Goal: Task Accomplishment & Management: Use online tool/utility

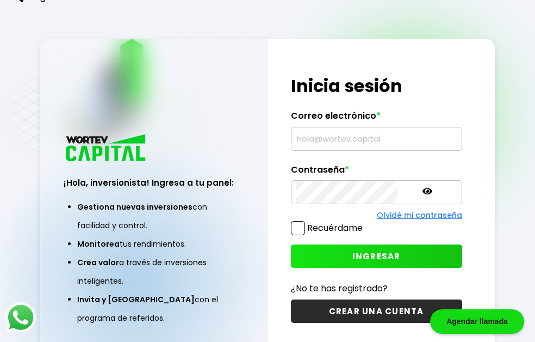
click at [379, 164] on div "¡Hola, inversionista! Ingresa tus credenciales para iniciar sesión Inicia sesió…" at bounding box center [376, 199] width 216 height 320
click at [423, 193] on icon at bounding box center [428, 191] width 10 height 10
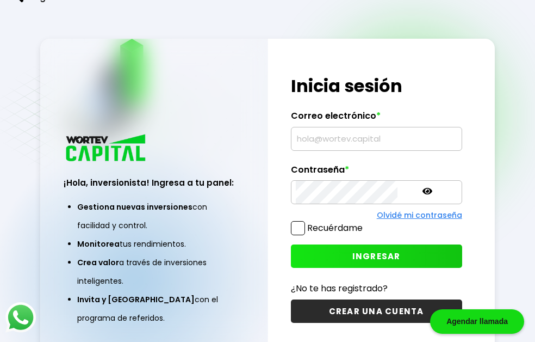
click at [297, 229] on span at bounding box center [298, 228] width 14 height 14
click at [365, 222] on input "Recuérdame" at bounding box center [365, 222] width 0 height 0
click at [423, 194] on icon at bounding box center [428, 191] width 10 height 7
click at [423, 195] on icon at bounding box center [428, 191] width 10 height 8
click at [423, 194] on icon at bounding box center [428, 191] width 10 height 7
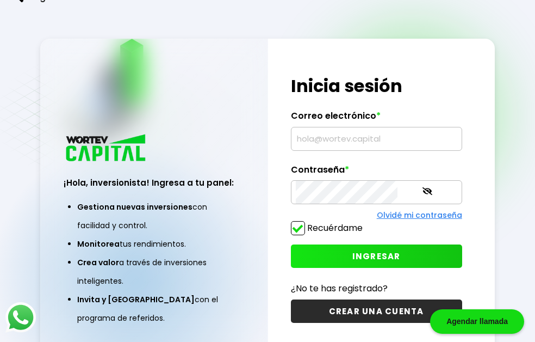
click at [423, 195] on icon at bounding box center [428, 191] width 10 height 8
click at [377, 144] on input "text" at bounding box center [377, 138] width 162 height 23
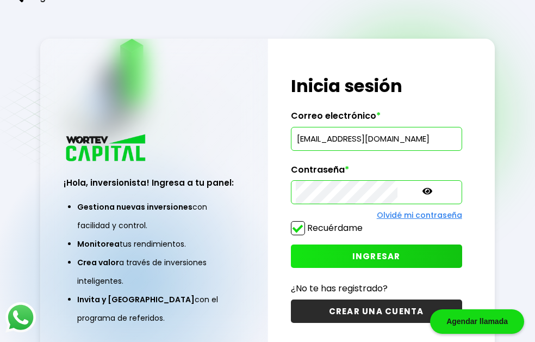
click at [423, 194] on icon at bounding box center [428, 191] width 10 height 10
click at [423, 194] on icon at bounding box center [428, 191] width 10 height 8
click at [377, 244] on button "INGRESAR" at bounding box center [376, 255] width 171 height 23
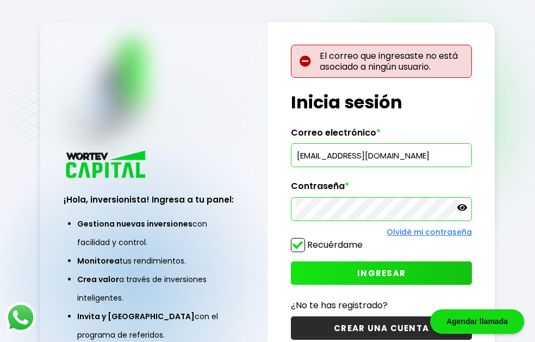
click at [402, 152] on input "[EMAIL_ADDRESS][DOMAIN_NAME]" at bounding box center [382, 155] width 172 height 23
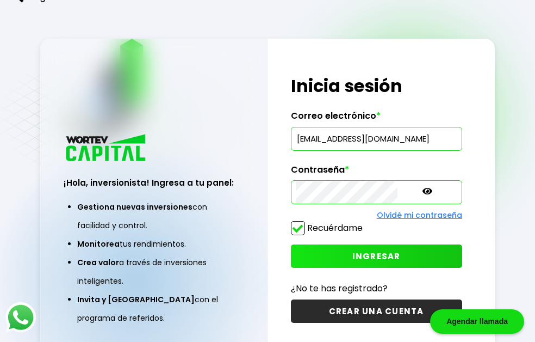
click at [325, 144] on input "[EMAIL_ADDRESS][DOMAIN_NAME]" at bounding box center [377, 138] width 162 height 23
type input "[EMAIL_ADDRESS][DOMAIN_NAME]"
click at [356, 250] on span "INGRESAR" at bounding box center [376, 255] width 48 height 11
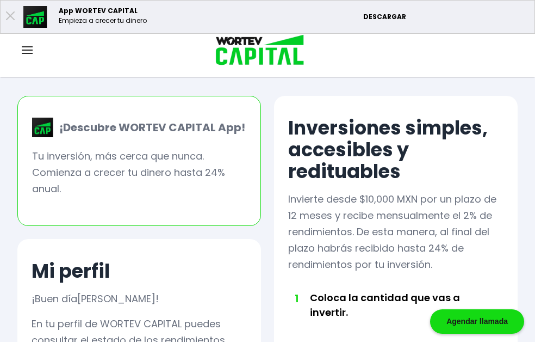
click at [183, 154] on p "Tu inversión, más cerca que nunca. Comienza a crecer tu dinero hasta 24% anual." at bounding box center [139, 172] width 214 height 49
click at [24, 51] on img at bounding box center [27, 50] width 11 height 8
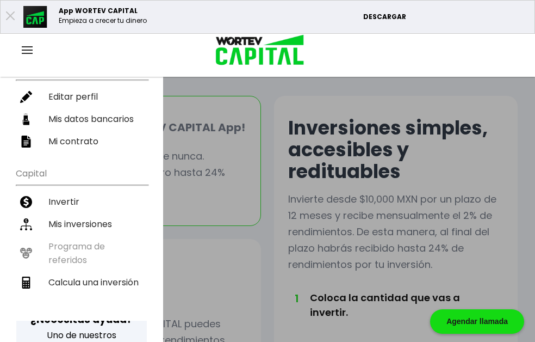
scroll to position [163, 0]
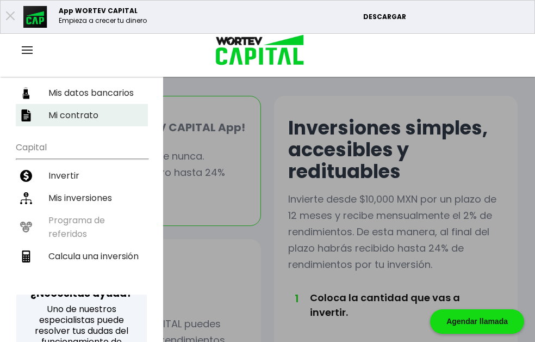
click at [56, 104] on li "Mi contrato" at bounding box center [82, 115] width 132 height 22
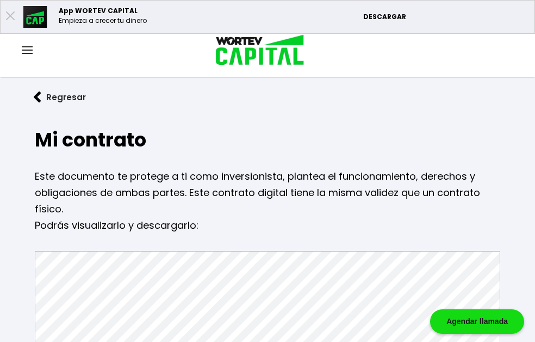
click at [57, 96] on button "Regresar" at bounding box center [59, 97] width 85 height 29
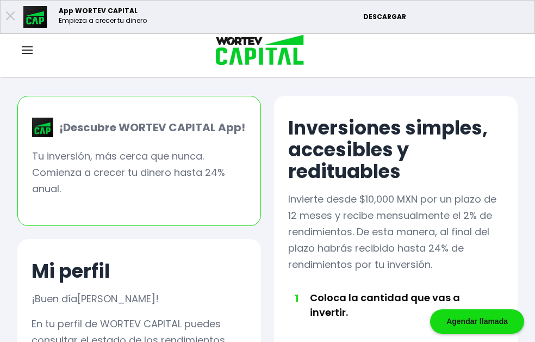
click at [24, 51] on img at bounding box center [27, 50] width 11 height 8
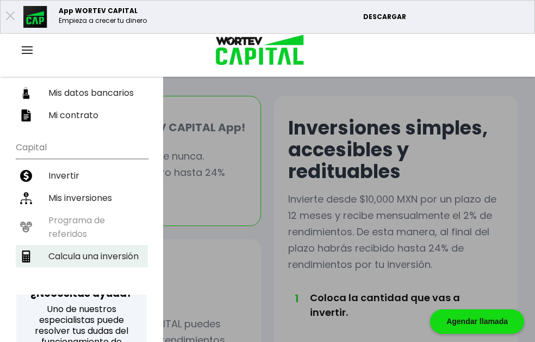
click at [103, 245] on li "Calcula una inversión" at bounding box center [82, 256] width 132 height 22
select select "1"
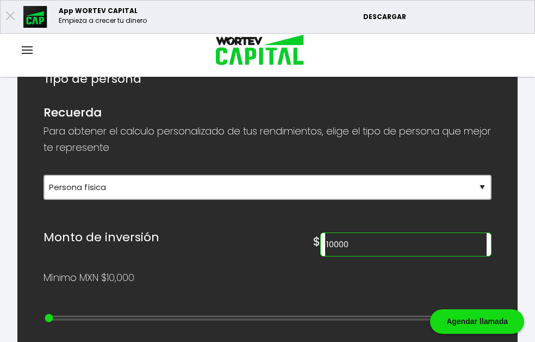
scroll to position [245, 0]
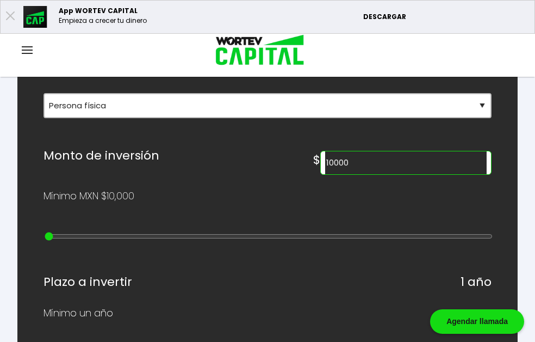
click at [399, 151] on input "10000" at bounding box center [406, 162] width 162 height 23
type input "65000"
click at [374, 184] on div "¿Cuánto quieres invertir? WORTEV CAPITAL crece tu dinero apoyando empresas mexi…" at bounding box center [268, 328] width 448 height 784
click at [221, 271] on div "Plazo a invertir 1 año" at bounding box center [268, 281] width 448 height 21
click at [175, 159] on div "¿Cuánto quieres invertir? WORTEV CAPITAL crece tu dinero apoyando empresas mexi…" at bounding box center [268, 328] width 448 height 784
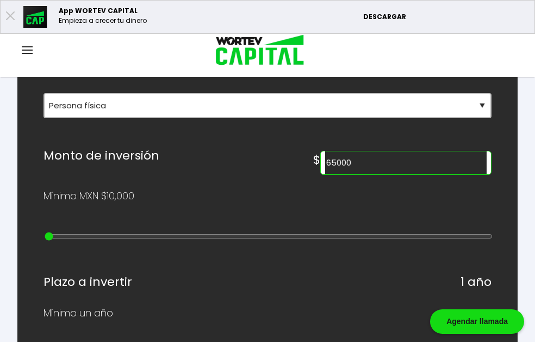
click at [429, 151] on input "65000" at bounding box center [406, 162] width 162 height 23
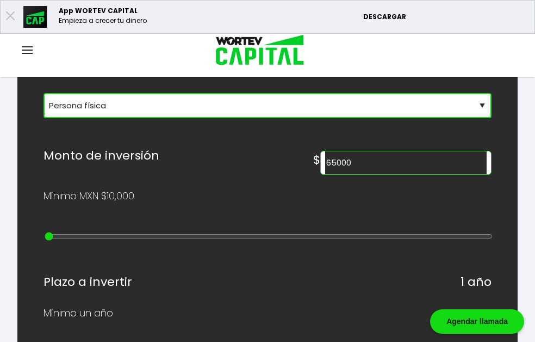
click at [483, 93] on select "Selecciona tu tipo de persona Persona Física que emite factura Persona física P…" at bounding box center [268, 105] width 448 height 25
click at [44, 93] on select "Selecciona tu tipo de persona Persona Física que emite factura Persona física P…" at bounding box center [268, 105] width 448 height 25
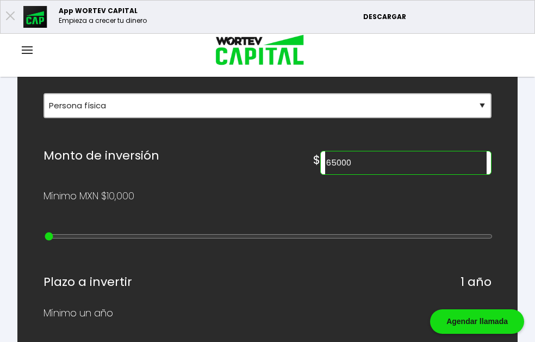
click at [213, 188] on div "Mínimo MXN $10,000" at bounding box center [268, 196] width 448 height 16
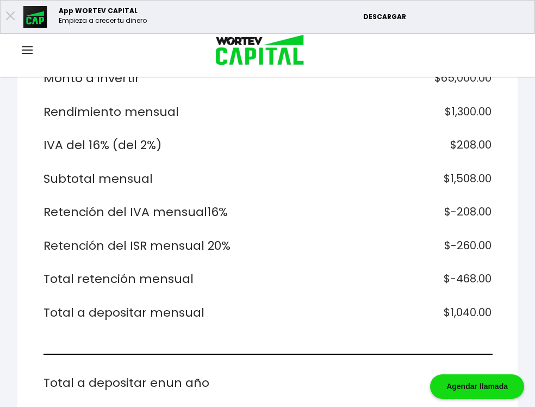
scroll to position [897, 0]
